Goal: Task Accomplishment & Management: Manage account settings

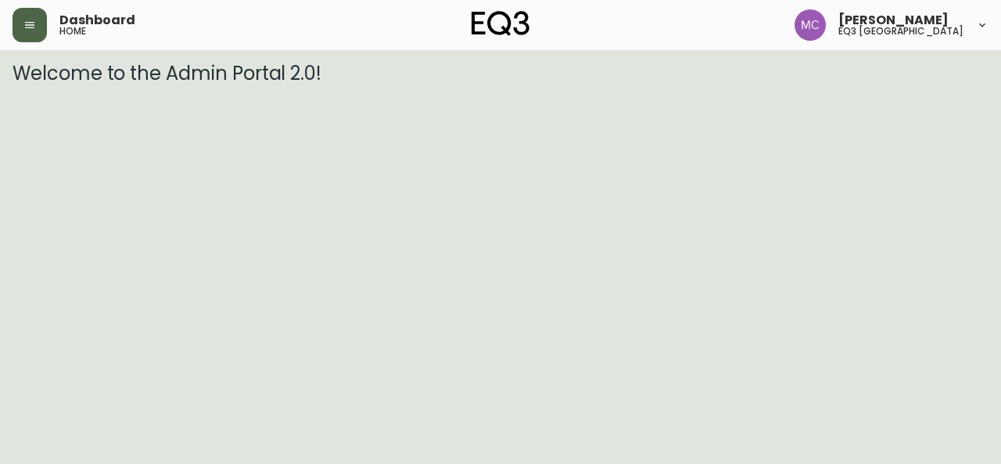
click at [35, 35] on button "button" at bounding box center [30, 25] width 34 height 34
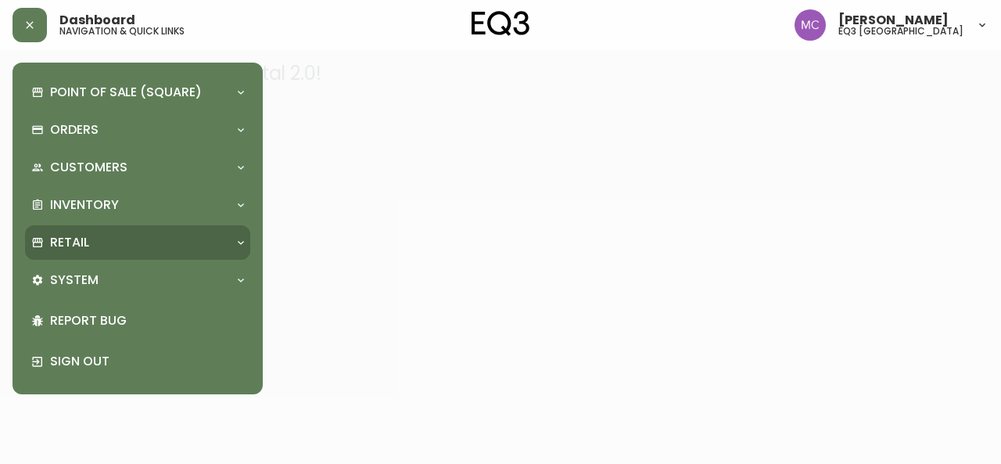
click at [66, 239] on p "Retail" at bounding box center [69, 242] width 39 height 17
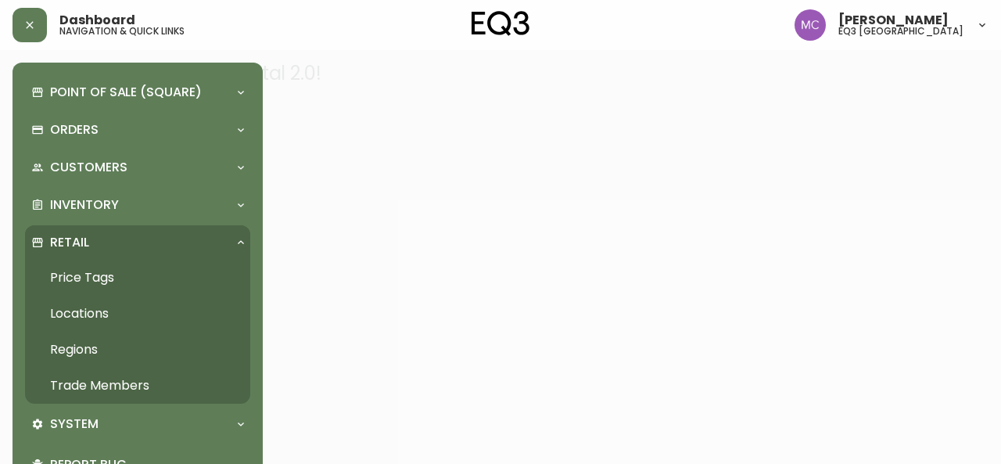
click at [113, 379] on link "Trade Members" at bounding box center [137, 386] width 225 height 36
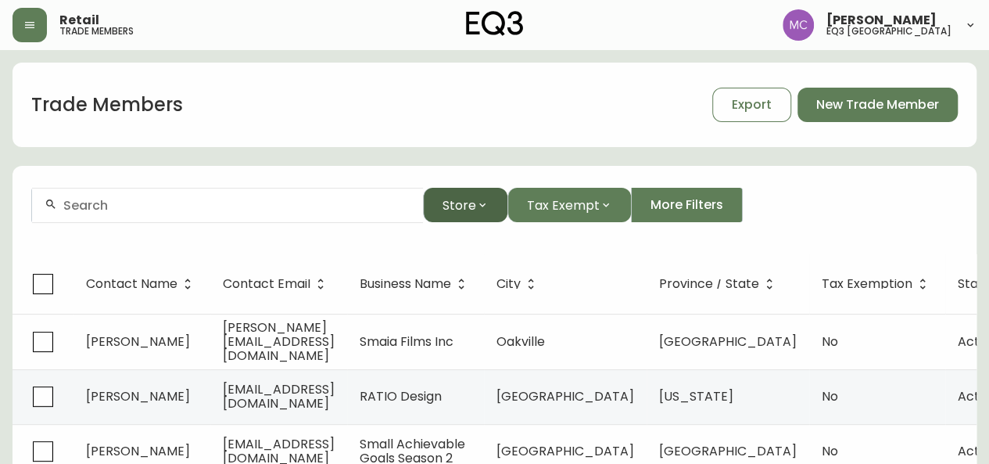
click at [454, 201] on span "Store" at bounding box center [460, 206] width 34 height 20
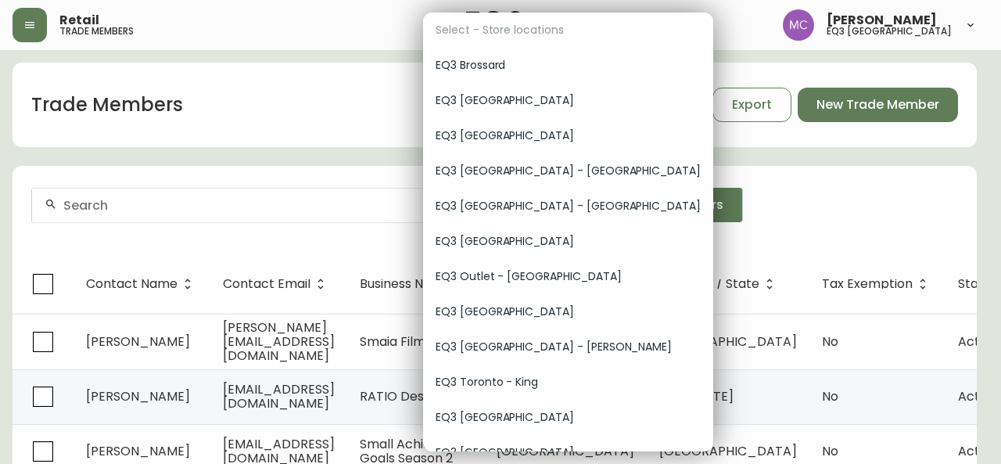
click at [513, 422] on span "EQ3 [GEOGRAPHIC_DATA]" at bounding box center [568, 417] width 265 height 16
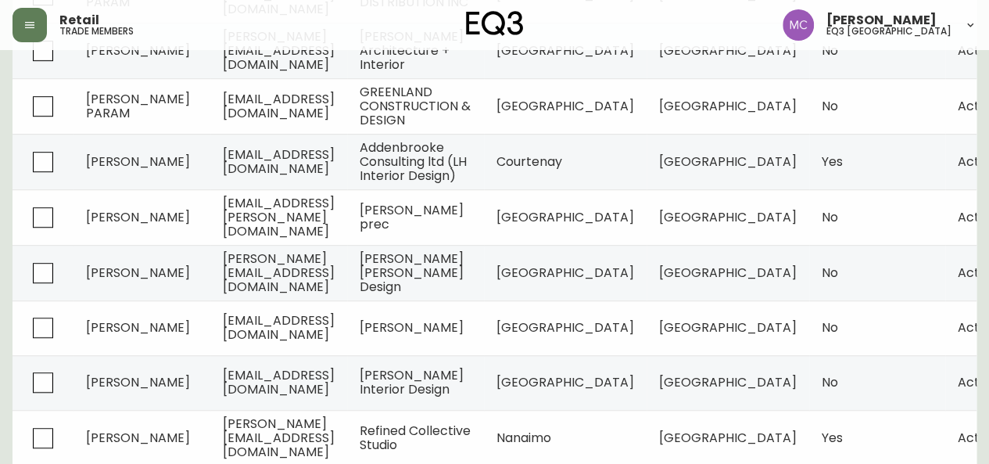
scroll to position [397, 0]
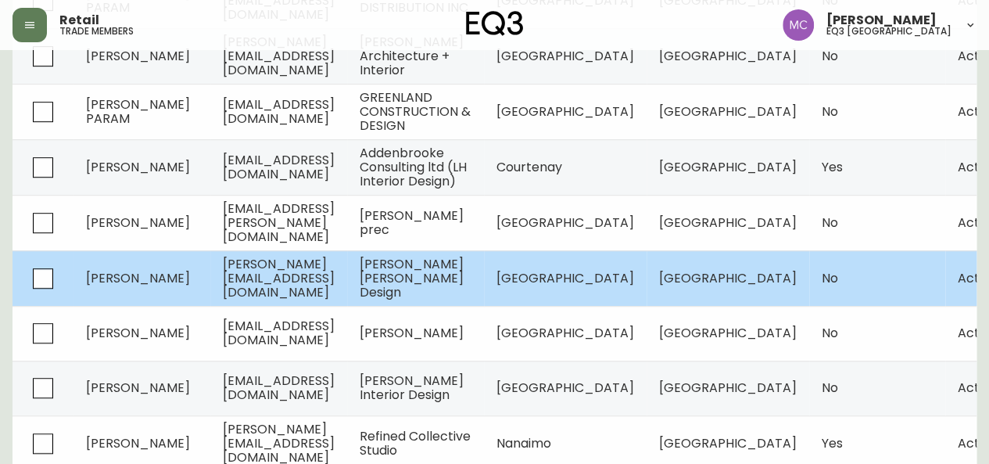
click at [189, 271] on td "[PERSON_NAME]" at bounding box center [142, 278] width 137 height 56
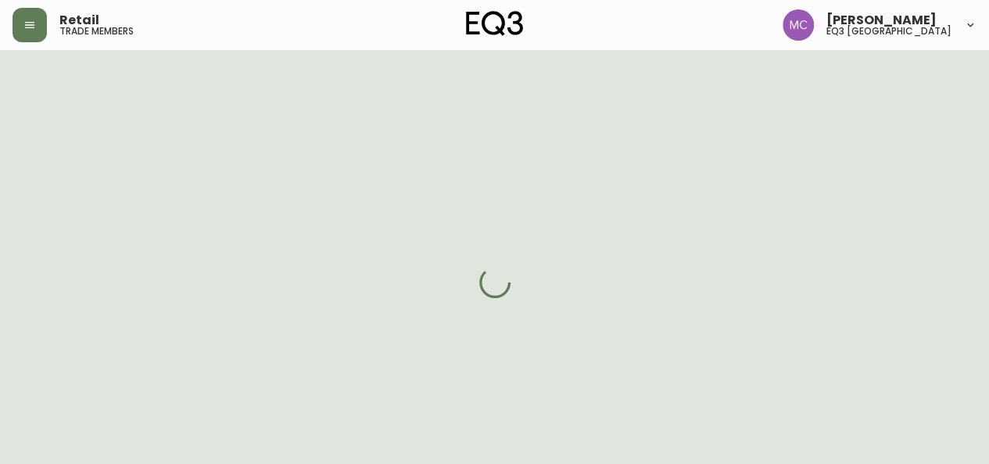
select select "BC"
select select "CA"
select select "CA_EN"
select select "Other"
select select "Interior Designer"
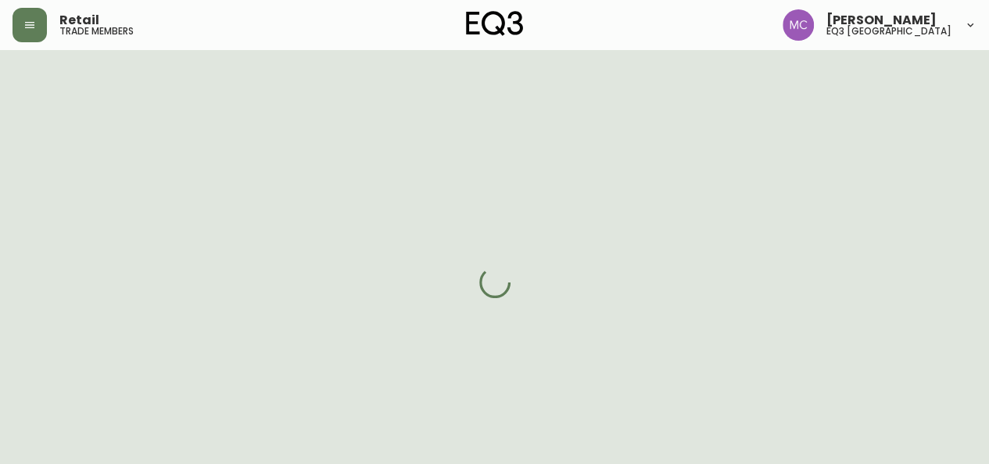
select select "false"
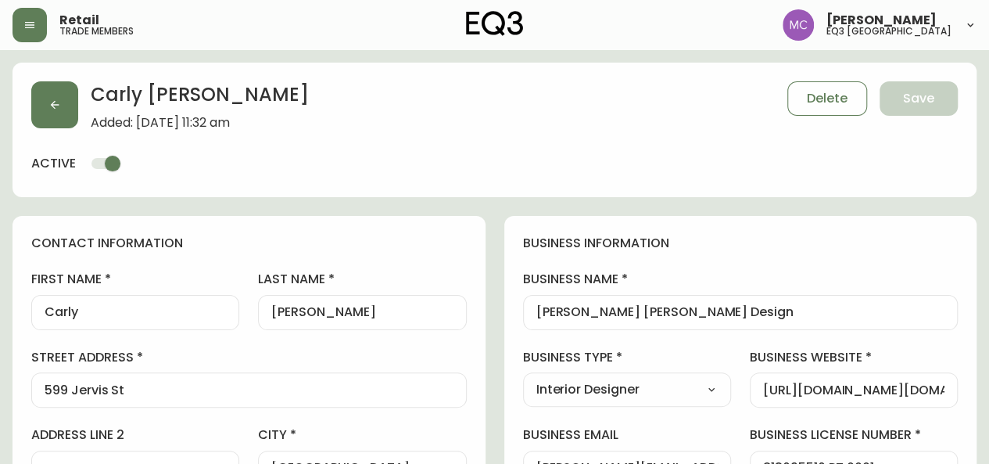
type input "EQ3 [GEOGRAPHIC_DATA]"
select select "cjw10z96p001r6gs00juufhhe"
drag, startPoint x: 690, startPoint y: 311, endPoint x: 519, endPoint y: 315, distance: 170.6
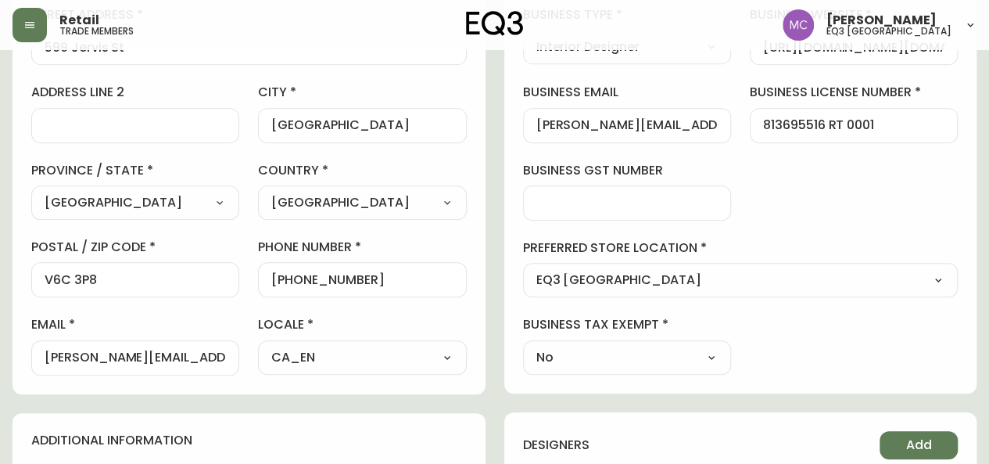
scroll to position [352, 0]
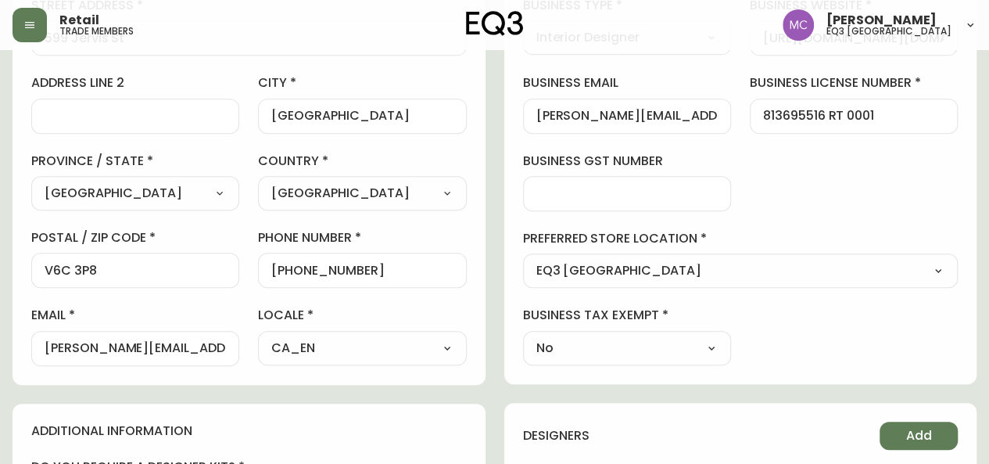
drag, startPoint x: 535, startPoint y: 113, endPoint x: 728, endPoint y: 123, distance: 193.4
click at [728, 123] on div "[PERSON_NAME][EMAIL_ADDRESS][DOMAIN_NAME]" at bounding box center [627, 116] width 208 height 35
click at [5, 307] on main "[PERSON_NAME] Added: [DATE] 11:32 am Delete Save active contact information fir…" at bounding box center [494, 340] width 989 height 1284
click at [587, 113] on input "[PERSON_NAME][EMAIL_ADDRESS][DOMAIN_NAME]" at bounding box center [627, 116] width 181 height 15
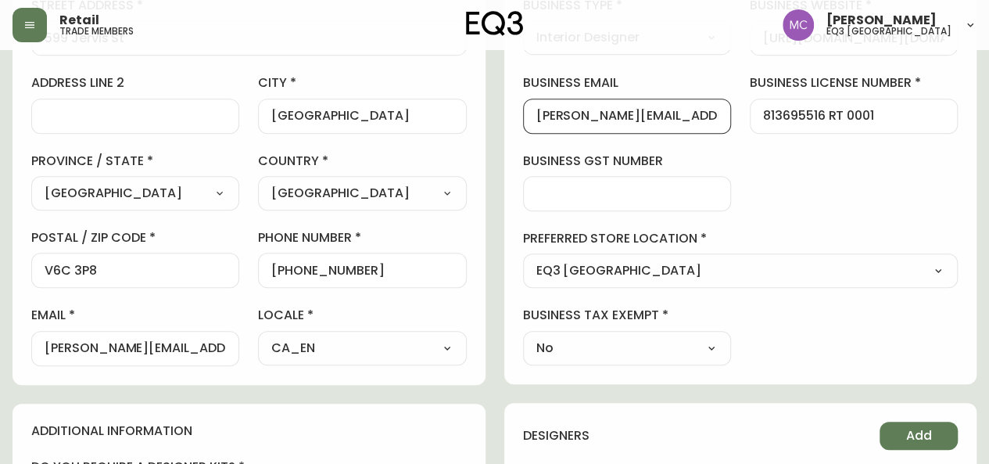
click at [587, 113] on input "[PERSON_NAME][EMAIL_ADDRESS][DOMAIN_NAME]" at bounding box center [627, 116] width 181 height 15
click at [2, 235] on main "[PERSON_NAME] Added: [DATE] 11:32 am Delete Save active contact information fir…" at bounding box center [494, 340] width 989 height 1284
